Goal: Information Seeking & Learning: Compare options

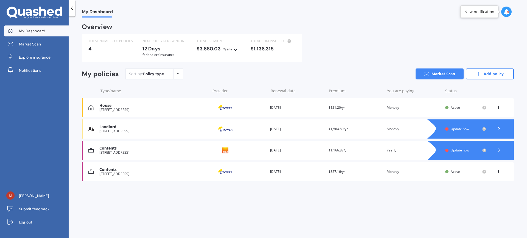
click at [500, 150] on icon at bounding box center [498, 150] width 5 height 5
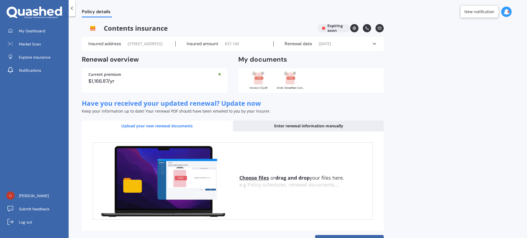
click at [259, 85] on rect at bounding box center [258, 79] width 9 height 12
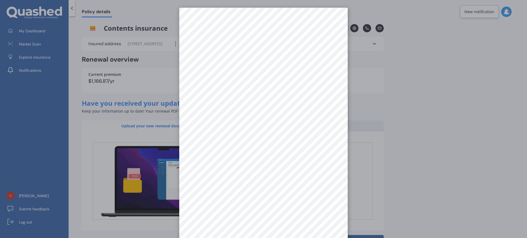
click at [370, 154] on div at bounding box center [263, 119] width 527 height 238
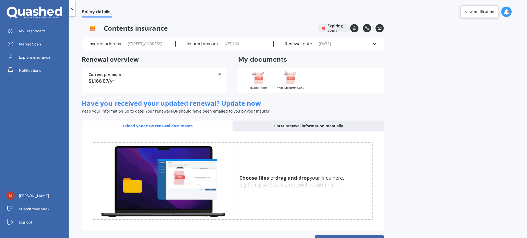
click at [262, 75] on line at bounding box center [262, 73] width 3 height 3
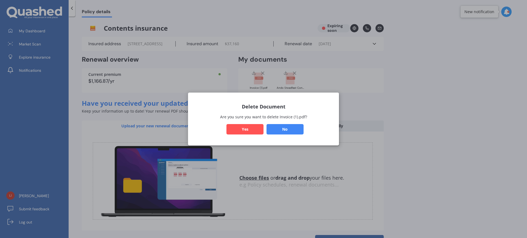
click at [250, 130] on button "Yes" at bounding box center [244, 129] width 37 height 10
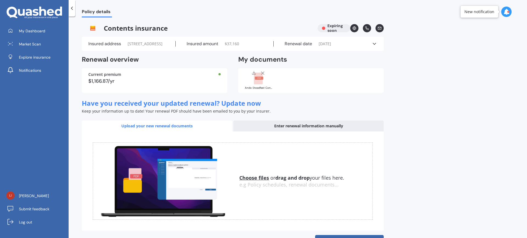
click at [262, 76] on icon at bounding box center [262, 72] width 5 height 5
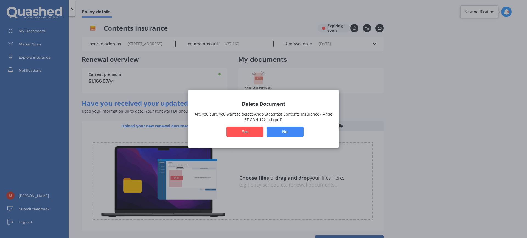
click at [298, 132] on button "No" at bounding box center [284, 132] width 37 height 10
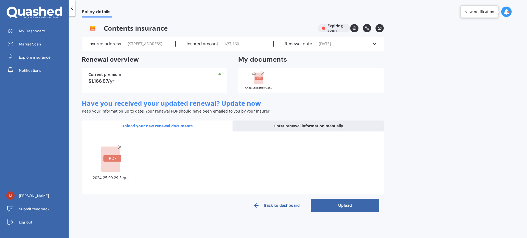
click at [340, 212] on button "Upload" at bounding box center [345, 205] width 69 height 13
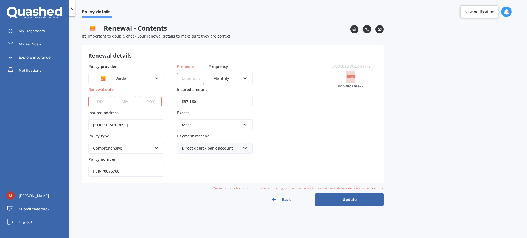
click at [188, 78] on input "Premium" at bounding box center [190, 78] width 27 height 11
click at [220, 80] on div "Monthly" at bounding box center [226, 78] width 27 height 6
click at [227, 89] on div "Yearly" at bounding box center [230, 89] width 43 height 10
click at [182, 80] on input "Premium" at bounding box center [190, 78] width 27 height 11
type input "$847.05"
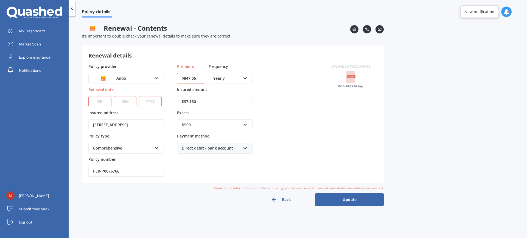
drag, startPoint x: 186, startPoint y: 102, endPoint x: 261, endPoint y: 103, distance: 75.2
click at [261, 104] on div "Policy provider Ando AA AMI AMP ANZ ASB Ando BNZ Co-Operative Bank FMG Initio K…" at bounding box center [206, 121] width 236 height 114
type input "$30,000"
click at [242, 124] on input "text" at bounding box center [212, 125] width 70 height 10
click at [213, 186] on div "$1,000" at bounding box center [214, 186] width 75 height 10
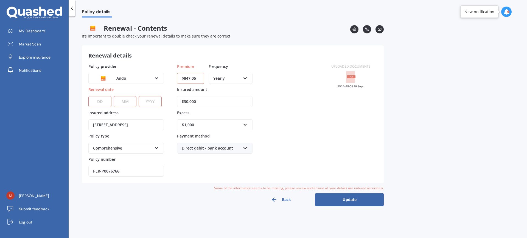
click at [96, 98] on select "DD 01 02 03 04 05 06 07 08 09 10 11 12 13 14 15 16 17 18 19 20 21 22 23 24 25 2…" at bounding box center [99, 101] width 23 height 11
select select "01"
click at [88, 96] on select "DD 01 02 03 04 05 06 07 08 09 10 11 12 13 14 15 16 17 18 19 20 21 22 23 24 25 2…" at bounding box center [99, 101] width 23 height 11
click at [126, 103] on select "MM 01 02 03 04 05 06 07 08 09 10 11 12" at bounding box center [125, 101] width 23 height 11
select select "10"
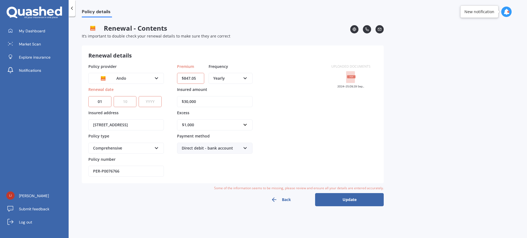
click at [114, 96] on select "MM 01 02 03 04 05 06 07 08 09 10 11 12" at bounding box center [125, 101] width 23 height 11
click at [156, 104] on select "YYYY 2027 2026 2025 2024 2023 2022 2021 2020 2019 2018 2017 2016 2015 2014 2013…" at bounding box center [150, 101] width 23 height 11
select select "2025"
click at [139, 96] on select "YYYY 2027 2026 2025 2024 2023 2022 2021 2020 2019 2018 2017 2016 2015 2014 2013…" at bounding box center [150, 101] width 23 height 11
click at [344, 201] on button "Update" at bounding box center [349, 199] width 69 height 13
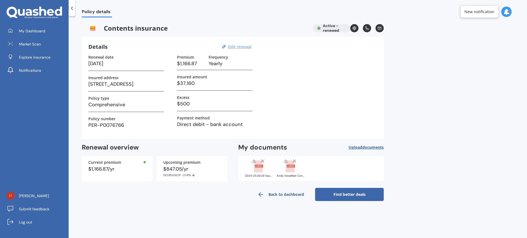
click at [245, 46] on u "Edit renewal" at bounding box center [239, 46] width 23 height 5
select select "01"
select select "10"
select select "2025"
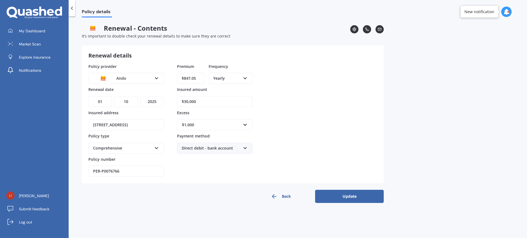
click at [281, 197] on button "Back" at bounding box center [280, 196] width 69 height 13
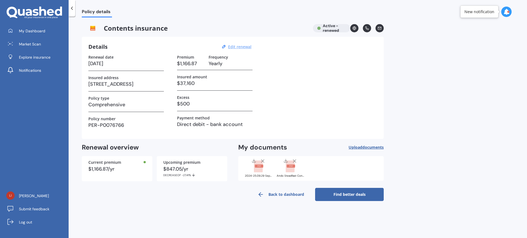
click at [244, 46] on u "Edit renewal" at bounding box center [239, 46] width 23 height 5
select select "01"
select select "10"
select select "2025"
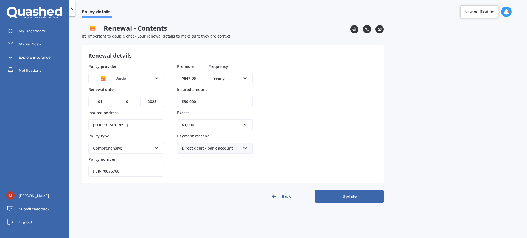
click at [346, 194] on button "Update" at bounding box center [349, 196] width 69 height 13
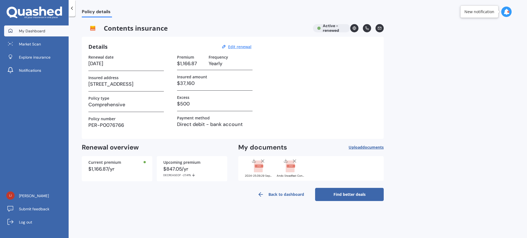
click at [34, 28] on span "My Dashboard" at bounding box center [32, 30] width 26 height 5
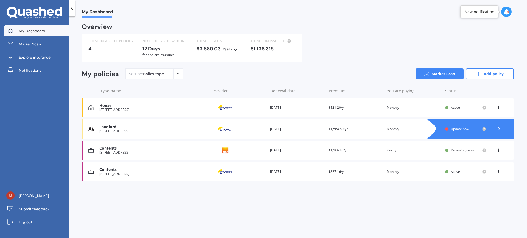
click at [497, 151] on icon at bounding box center [498, 149] width 4 height 3
click at [481, 173] on div "Delete" at bounding box center [486, 172] width 54 height 11
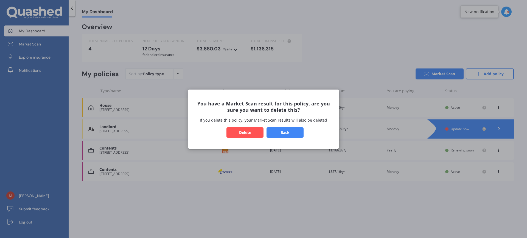
click at [252, 131] on button "Delete" at bounding box center [244, 132] width 37 height 10
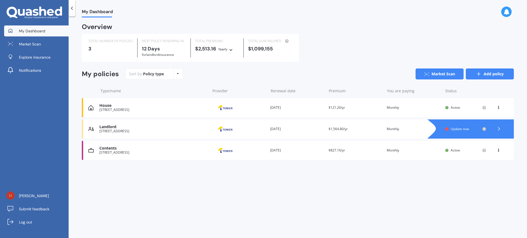
click at [487, 77] on link "Add policy" at bounding box center [489, 74] width 48 height 11
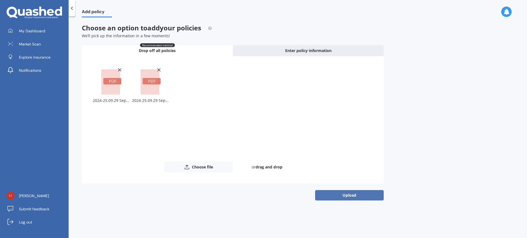
click at [353, 196] on button "Upload" at bounding box center [349, 195] width 69 height 10
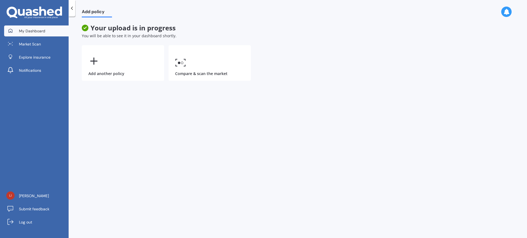
click at [34, 31] on span "My Dashboard" at bounding box center [32, 30] width 26 height 5
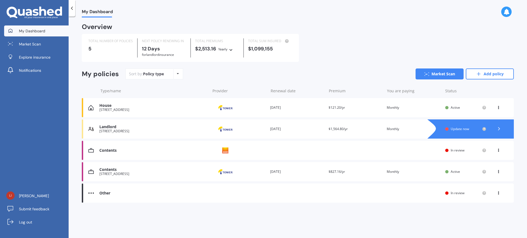
click at [499, 149] on icon at bounding box center [498, 149] width 4 height 3
click at [491, 160] on div "View policy" at bounding box center [486, 161] width 54 height 11
click at [498, 192] on icon at bounding box center [498, 192] width 4 height 3
click at [492, 202] on div "View policy" at bounding box center [486, 203] width 54 height 11
click at [103, 153] on div "Contents Provider Renewal date Premium You are paying Status In review View opt…" at bounding box center [298, 150] width 432 height 19
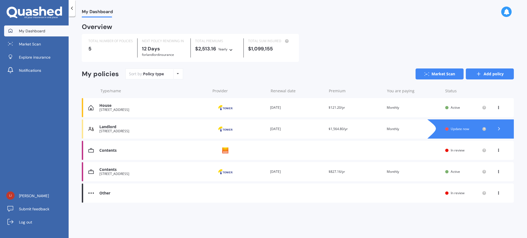
click at [480, 75] on icon at bounding box center [478, 73] width 5 height 5
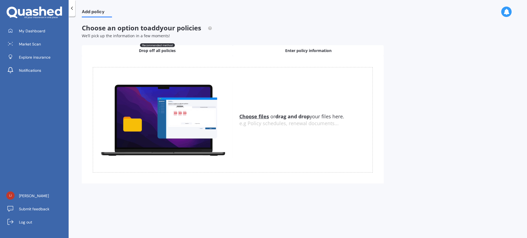
click at [315, 49] on span "Enter policy information" at bounding box center [308, 50] width 46 height 5
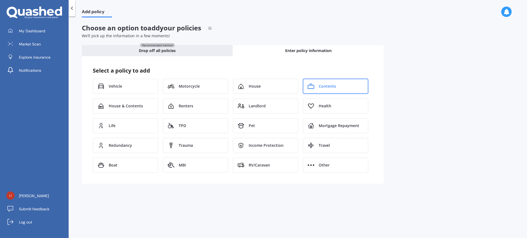
click at [332, 81] on div "Contents" at bounding box center [336, 86] width 66 height 15
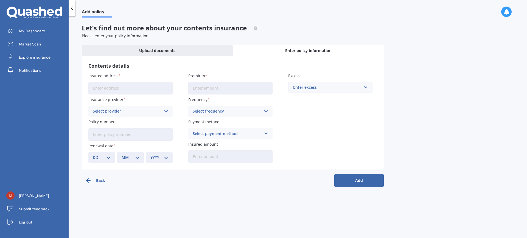
click at [117, 86] on input "Insured address" at bounding box center [130, 88] width 84 height 13
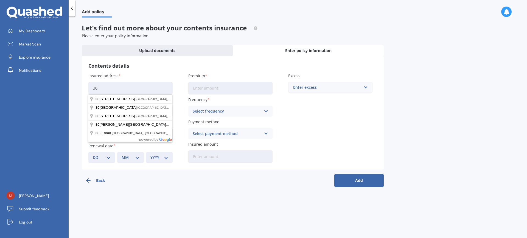
type input "3"
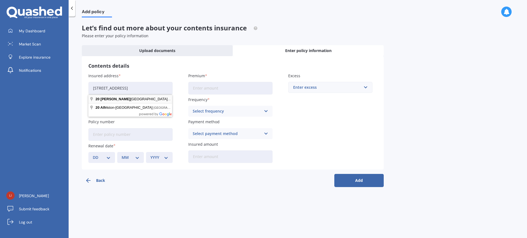
type input "20 Alfriston Road, Manurewa East, Auckland 2102"
click at [107, 113] on div "Select provider" at bounding box center [127, 111] width 68 height 6
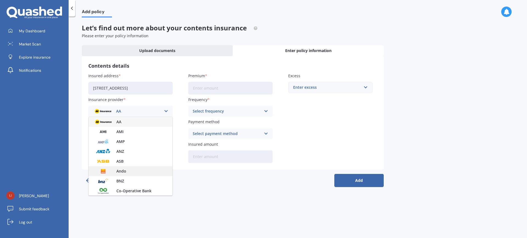
click at [126, 171] on div "Ando" at bounding box center [131, 172] width 84 height 10
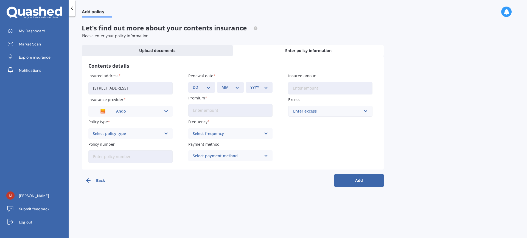
click at [116, 136] on div "Select policy type" at bounding box center [127, 134] width 68 height 6
click at [119, 144] on span "Comprehensive" at bounding box center [107, 145] width 29 height 4
click at [132, 159] on input "Policy number" at bounding box center [130, 157] width 84 height 13
click at [152, 145] on label "Policy number" at bounding box center [129, 145] width 82 height 6
click at [152, 151] on input "Policy number" at bounding box center [130, 157] width 84 height 13
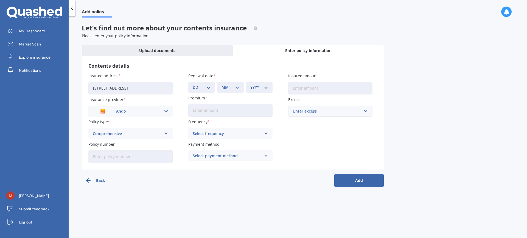
click at [140, 159] on input "Policy number" at bounding box center [130, 157] width 84 height 13
type input "PER-P0076766"
click at [207, 86] on select "DD 01 02 03 04 05 06 07 08 09 10 11 12 13 14 15 16 17 18 19 20 21 22 23 24 25 2…" at bounding box center [202, 87] width 18 height 6
select select "01"
click at [193, 84] on select "DD 01 02 03 04 05 06 07 08 09 10 11 12 13 14 15 16 17 18 19 20 21 22 23 24 25 2…" at bounding box center [202, 87] width 18 height 6
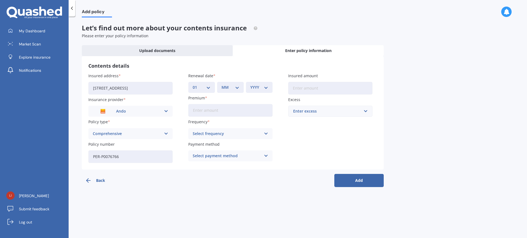
click at [233, 88] on select "MM 01 02 03 04 05 06 07 08 09 10 11 12" at bounding box center [230, 87] width 18 height 6
select select "10"
click at [221, 84] on select "MM 01 02 03 04 05 06 07 08 09 10 11 12" at bounding box center [230, 87] width 18 height 6
click at [266, 87] on select "YYYY 2027 2026 2025 2024 2023 2022 2021 2020 2019 2018 2017 2016 2015 2014 2013…" at bounding box center [259, 87] width 18 height 6
select select "2025"
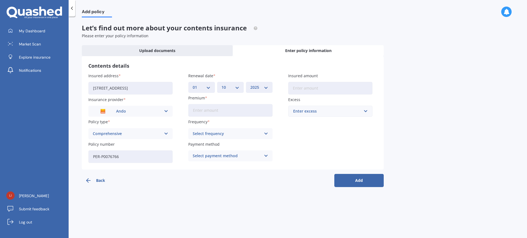
click at [250, 84] on select "YYYY 2027 2026 2025 2024 2023 2022 2021 2020 2019 2018 2017 2016 2015 2014 2013…" at bounding box center [259, 87] width 18 height 6
click at [226, 112] on input "Premium" at bounding box center [230, 110] width 84 height 13
type input "$847.05"
click at [240, 133] on div "Select frequency" at bounding box center [227, 134] width 68 height 6
click at [205, 145] on div "Yearly" at bounding box center [230, 145] width 84 height 10
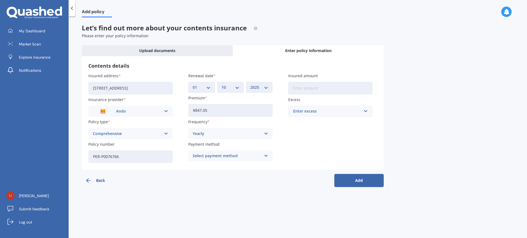
click at [207, 158] on div "Select payment method" at bounding box center [227, 156] width 68 height 6
click at [217, 167] on span "Direct debit - bank account" at bounding box center [218, 167] width 51 height 4
click at [305, 90] on input "Insured amount" at bounding box center [330, 88] width 84 height 13
type input "$30,000"
click at [298, 171] on span "$1,000" at bounding box center [299, 173] width 12 height 4
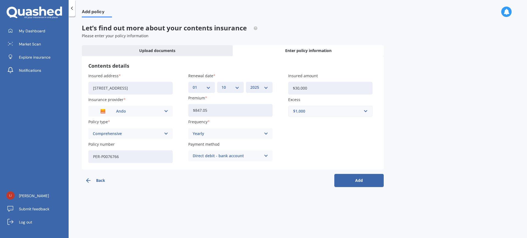
click at [369, 182] on button "Add" at bounding box center [358, 180] width 49 height 13
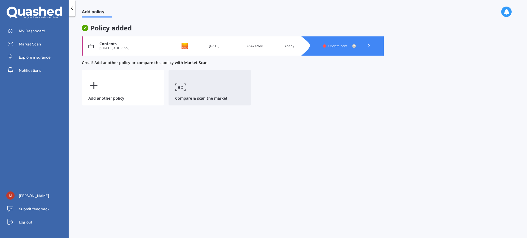
click at [185, 86] on icon at bounding box center [180, 87] width 11 height 8
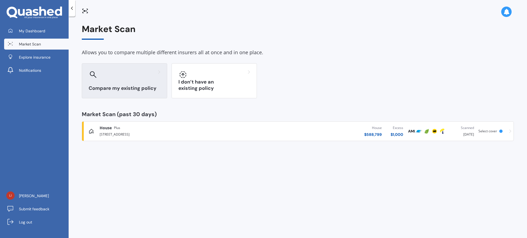
click at [110, 79] on div "Compare my existing policy" at bounding box center [124, 80] width 85 height 35
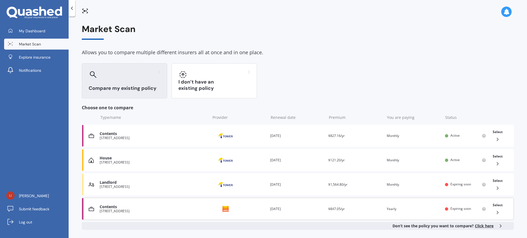
click at [100, 208] on div "Contents" at bounding box center [154, 207] width 108 height 5
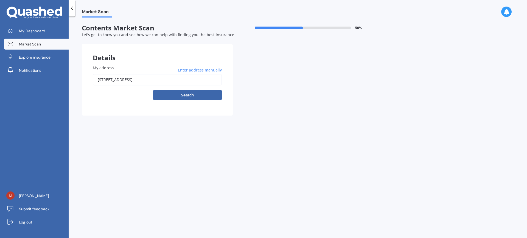
click at [185, 92] on button "Search" at bounding box center [187, 95] width 69 height 10
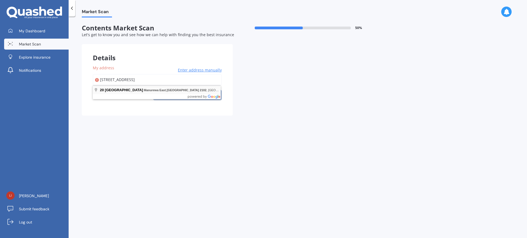
type input "20 Alfriston Road, Manurewa East, Auckland 2102"
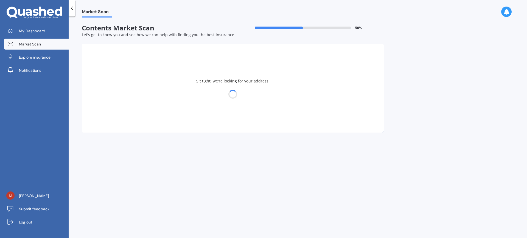
select select "16"
select select "02"
select select "1941"
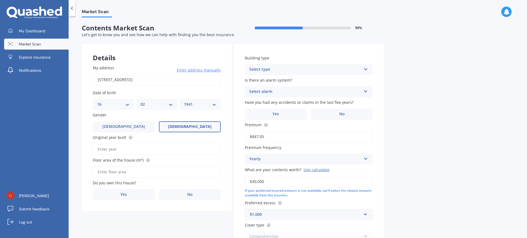
click at [131, 149] on input "Original year built" at bounding box center [157, 150] width 128 height 12
type input "2020"
click at [136, 173] on input "Floor area of the house (m²)" at bounding box center [157, 173] width 128 height 12
type input "67"
click at [117, 194] on label "Yes" at bounding box center [124, 194] width 62 height 11
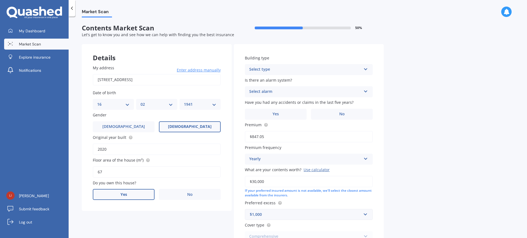
click at [0, 0] on input "Yes" at bounding box center [0, 0] width 0 height 0
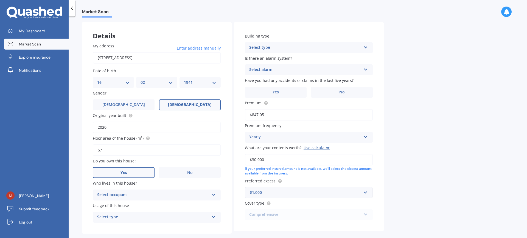
scroll to position [46, 0]
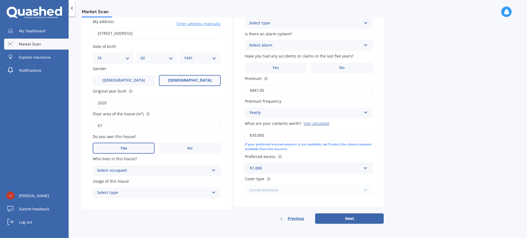
click at [125, 171] on div "Select occupant" at bounding box center [153, 171] width 112 height 7
click at [124, 180] on div "Owner" at bounding box center [156, 182] width 127 height 10
click at [123, 194] on div "Select type" at bounding box center [153, 193] width 112 height 7
click at [123, 202] on div "Permanent" at bounding box center [156, 204] width 127 height 10
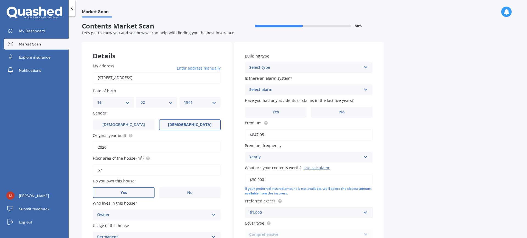
scroll to position [0, 0]
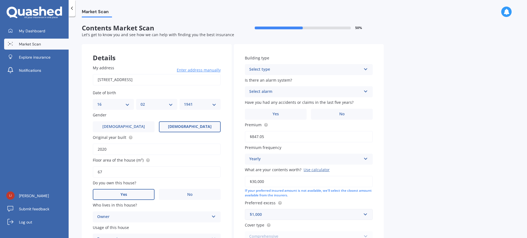
click at [286, 71] on div "Select type" at bounding box center [305, 69] width 112 height 7
click at [294, 100] on span "Multi-unit (in a block of 7-10)" at bounding box center [276, 99] width 54 height 5
click at [278, 89] on div "Select alarm" at bounding box center [305, 92] width 112 height 7
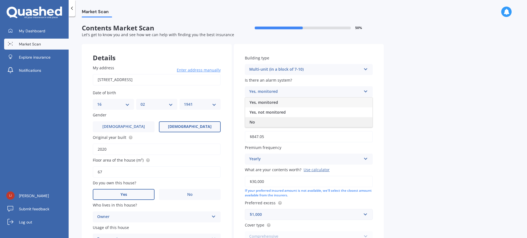
click at [251, 120] on span "No" at bounding box center [251, 122] width 5 height 5
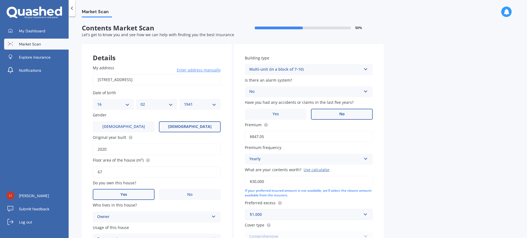
click at [348, 115] on label "No" at bounding box center [342, 114] width 62 height 11
click at [0, 0] on input "No" at bounding box center [0, 0] width 0 height 0
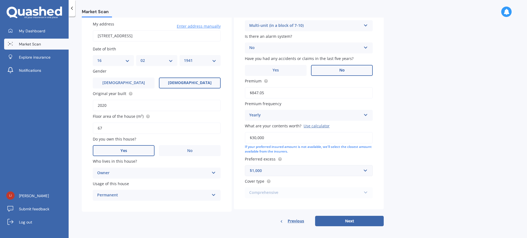
scroll to position [46, 0]
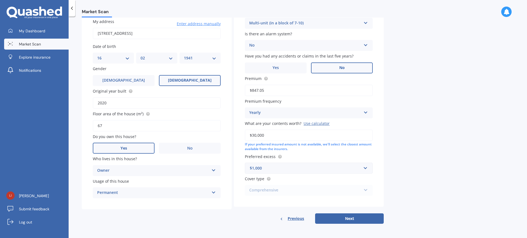
click at [293, 190] on div "Comprehensive Comprehensive" at bounding box center [309, 190] width 128 height 11
click at [348, 218] on button "Next" at bounding box center [349, 219] width 69 height 10
select select "16"
select select "02"
select select "1941"
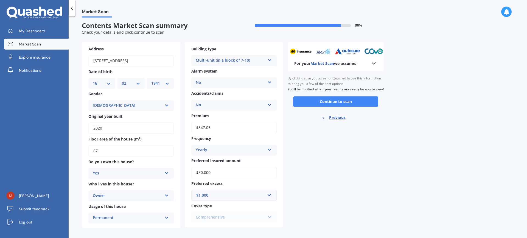
scroll to position [7, 0]
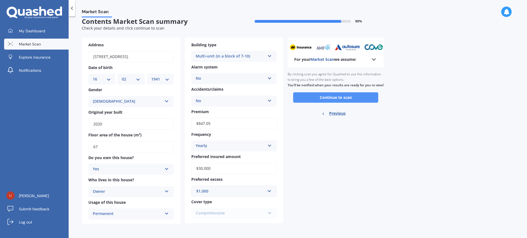
click at [329, 103] on button "Continue to scan" at bounding box center [335, 97] width 85 height 10
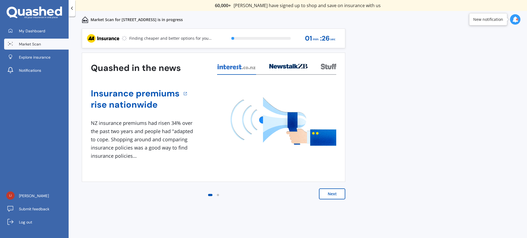
click at [333, 190] on button "Next" at bounding box center [332, 194] width 26 height 11
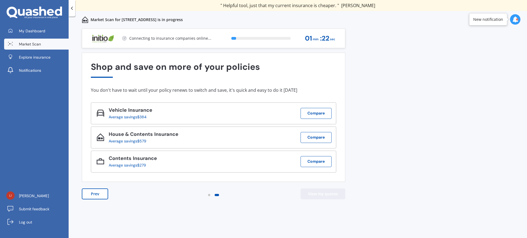
click at [320, 195] on button "View my quotes" at bounding box center [322, 194] width 45 height 11
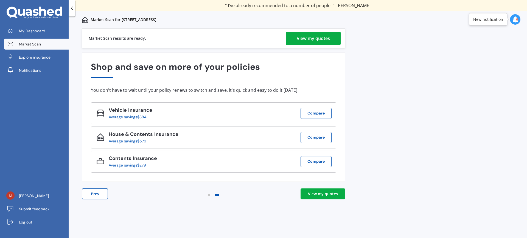
click at [327, 196] on div "View my quotes" at bounding box center [323, 193] width 30 height 5
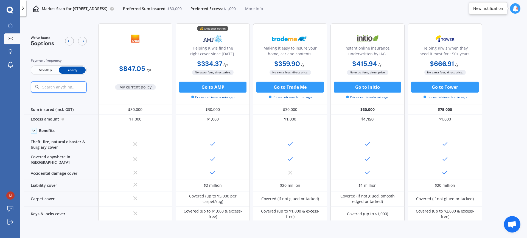
click at [504, 159] on div "We've found 5 options Payment frequency Monthly Yearly $847.05 / yr My current …" at bounding box center [275, 120] width 503 height 202
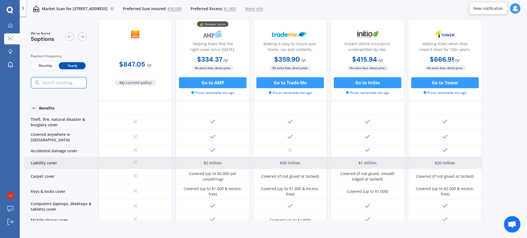
scroll to position [34, 0]
